Goal: Information Seeking & Learning: Learn about a topic

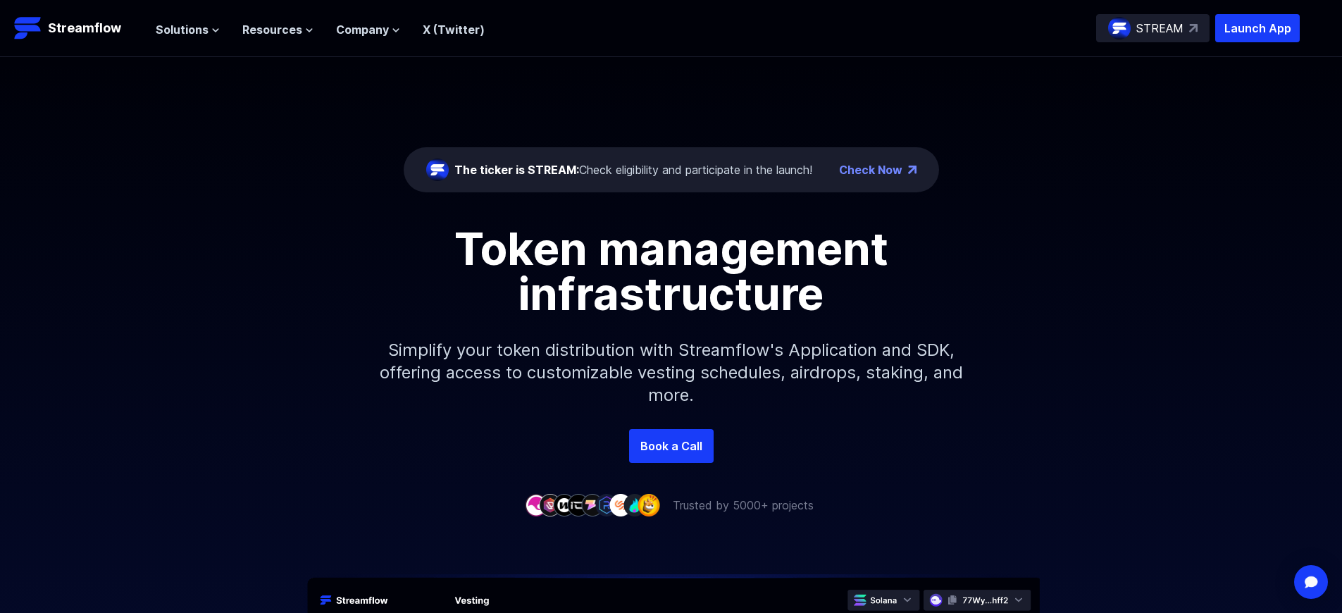
click at [1258, 28] on p "Launch App" at bounding box center [1258, 28] width 85 height 28
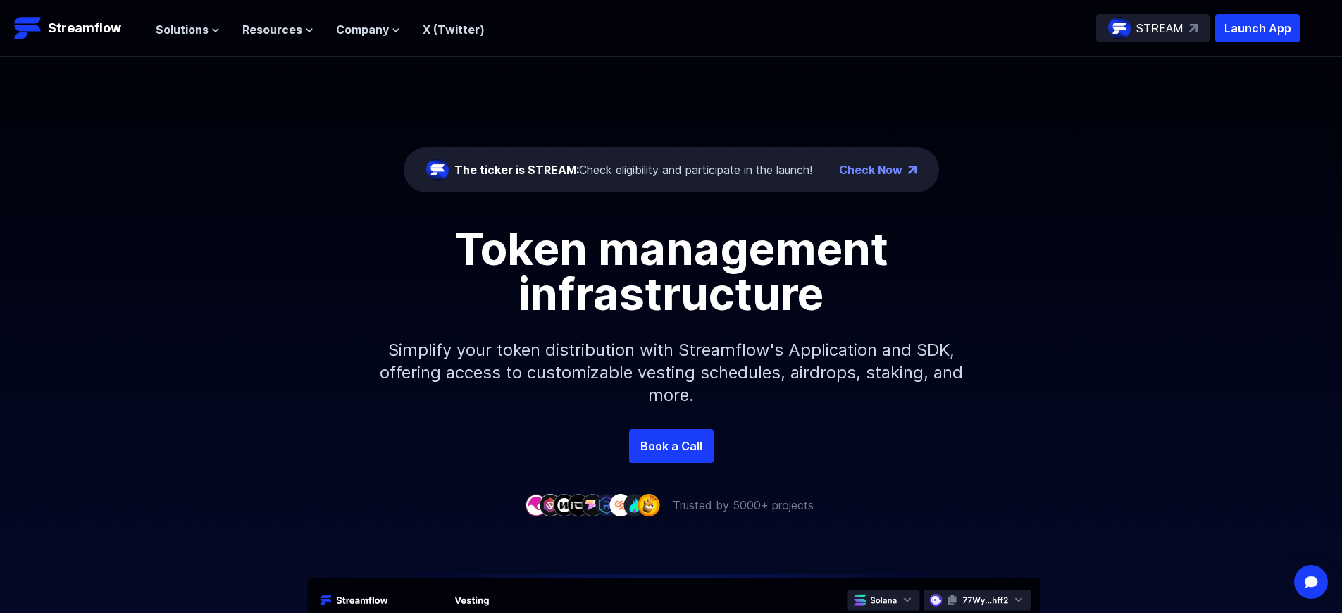
click at [1258, 28] on p "Launch App" at bounding box center [1258, 28] width 85 height 28
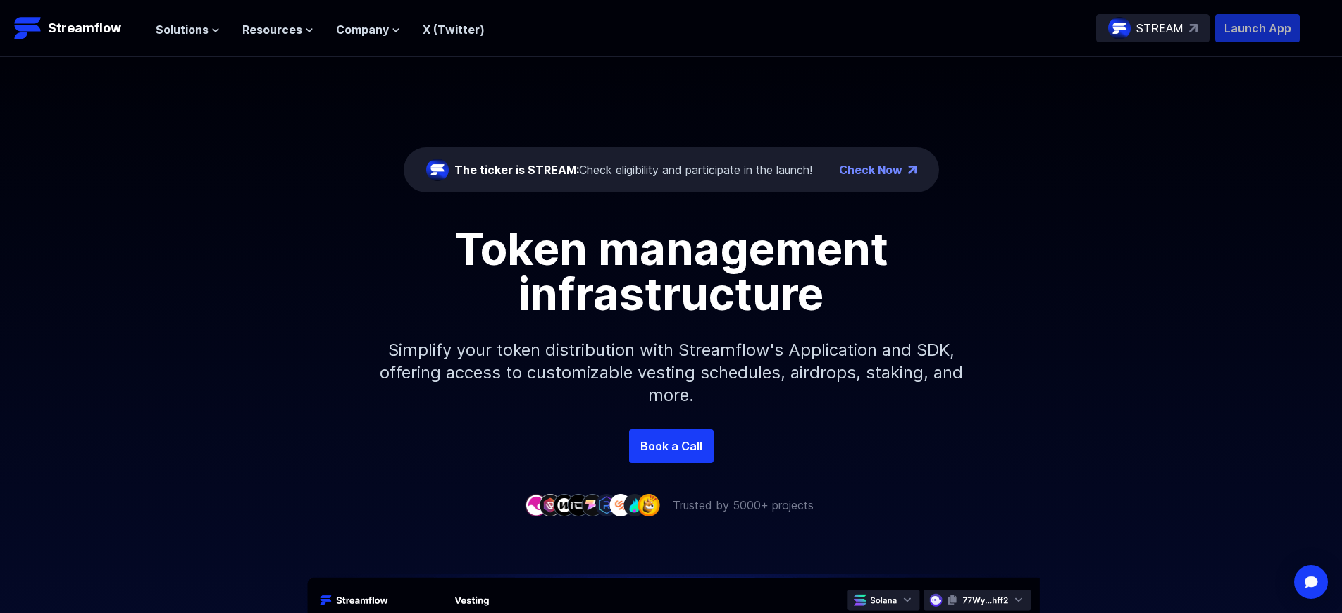
click at [1258, 28] on p "Launch App" at bounding box center [1258, 28] width 85 height 28
